Goal: Check status: Check status

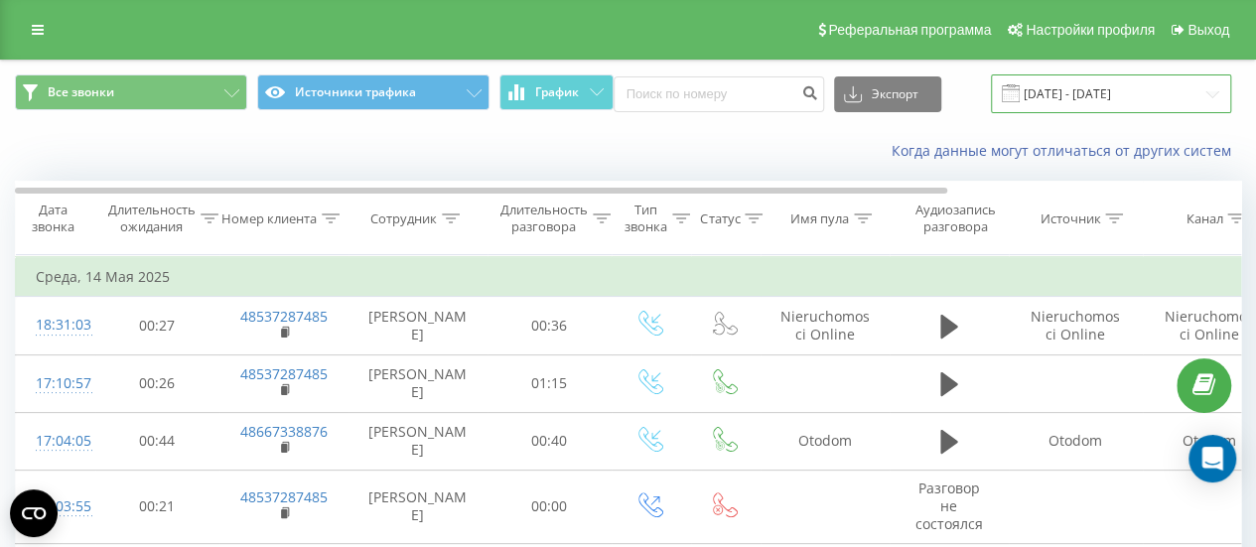
click at [1141, 84] on input "[DATE] - [DATE]" at bounding box center [1111, 93] width 240 height 39
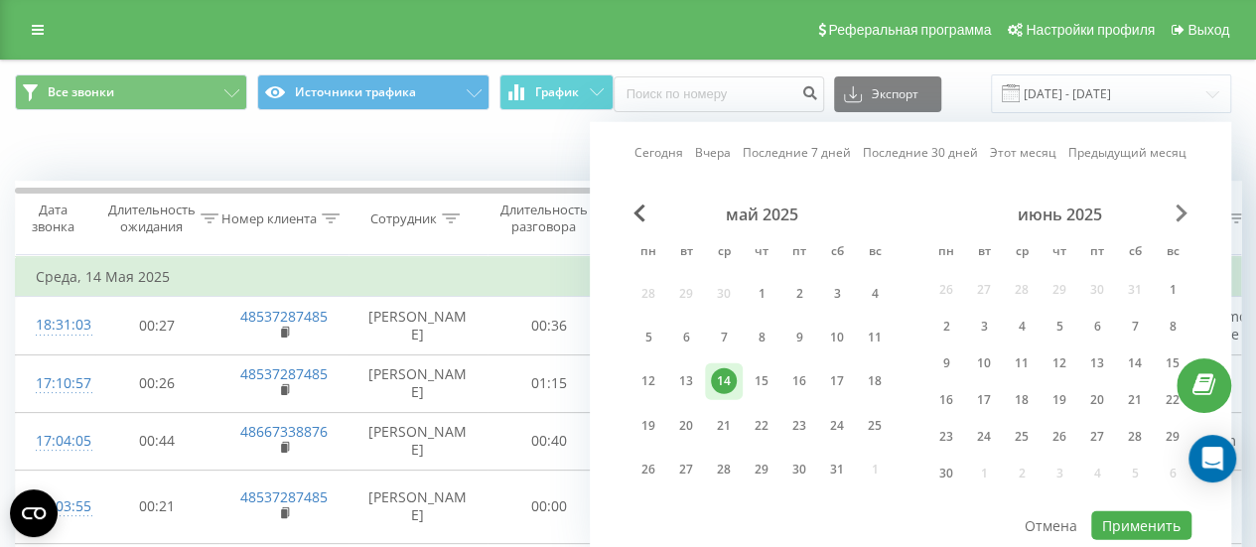
drag, startPoint x: 1189, startPoint y: 205, endPoint x: 1182, endPoint y: 215, distance: 12.1
click at [1188, 205] on div "июнь 2025" at bounding box center [1059, 214] width 264 height 20
click at [1182, 215] on span "Next Month" at bounding box center [1181, 213] width 12 height 18
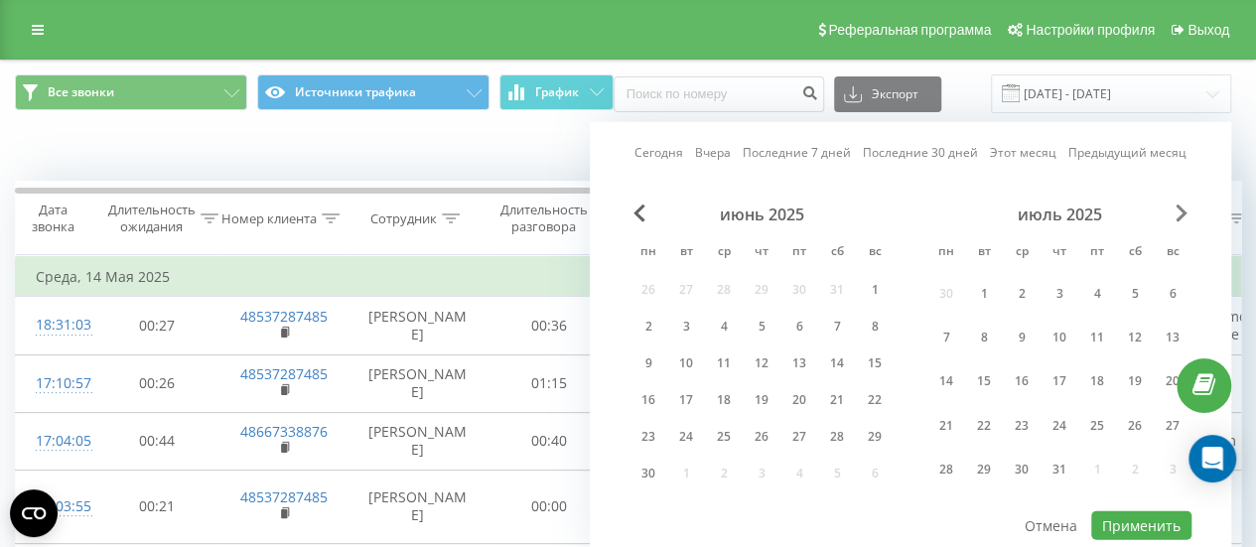
click at [1182, 215] on span "Next Month" at bounding box center [1181, 213] width 12 height 18
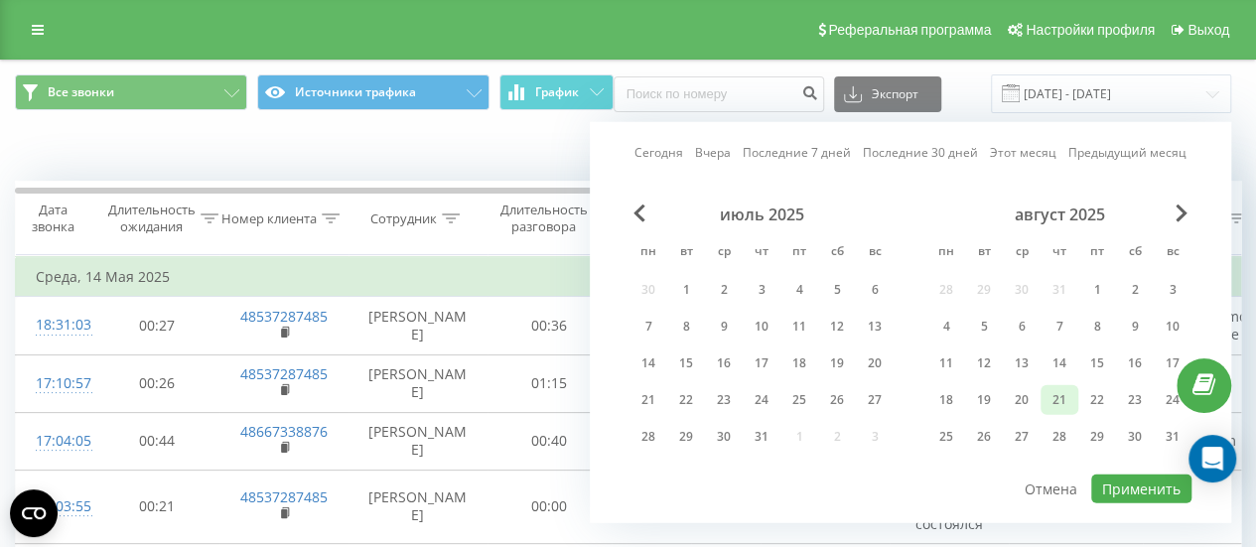
click at [1070, 394] on div "21" at bounding box center [1059, 400] width 26 height 26
click at [1096, 399] on div "22" at bounding box center [1097, 400] width 26 height 26
click at [1125, 479] on button "Применить" at bounding box center [1141, 488] width 100 height 29
type input "[DATE] - [DATE]"
